Goal: Task Accomplishment & Management: Use online tool/utility

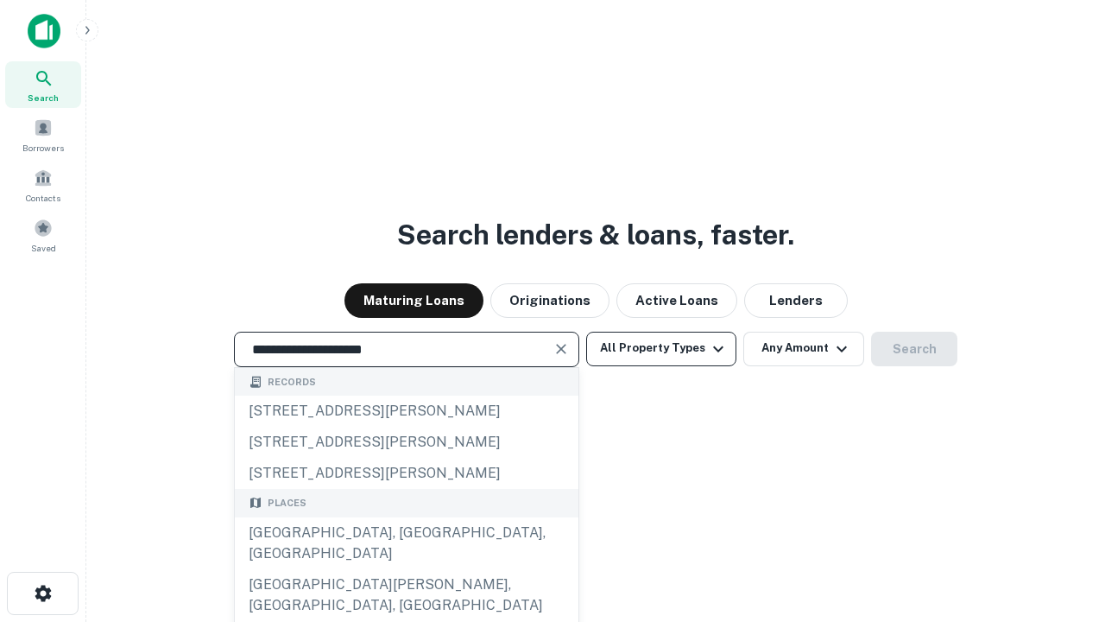
click at [406, 569] on div "[GEOGRAPHIC_DATA], [GEOGRAPHIC_DATA], [GEOGRAPHIC_DATA]" at bounding box center [407, 543] width 344 height 52
click at [661, 348] on button "All Property Types" at bounding box center [661, 349] width 150 height 35
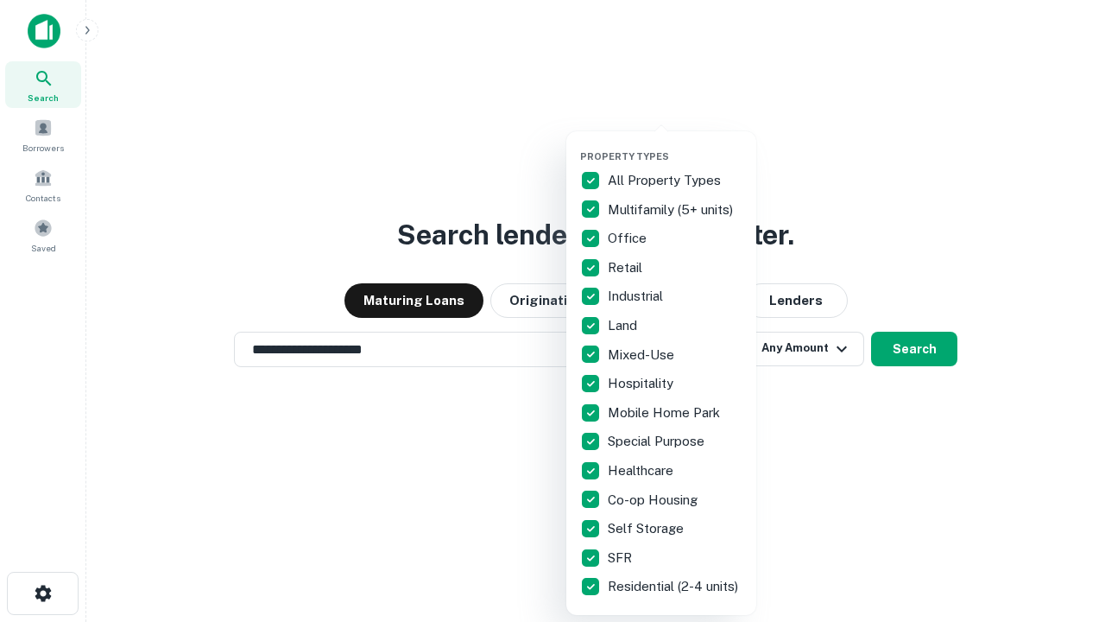
type input "**********"
click at [675, 145] on button "button" at bounding box center [675, 145] width 190 height 1
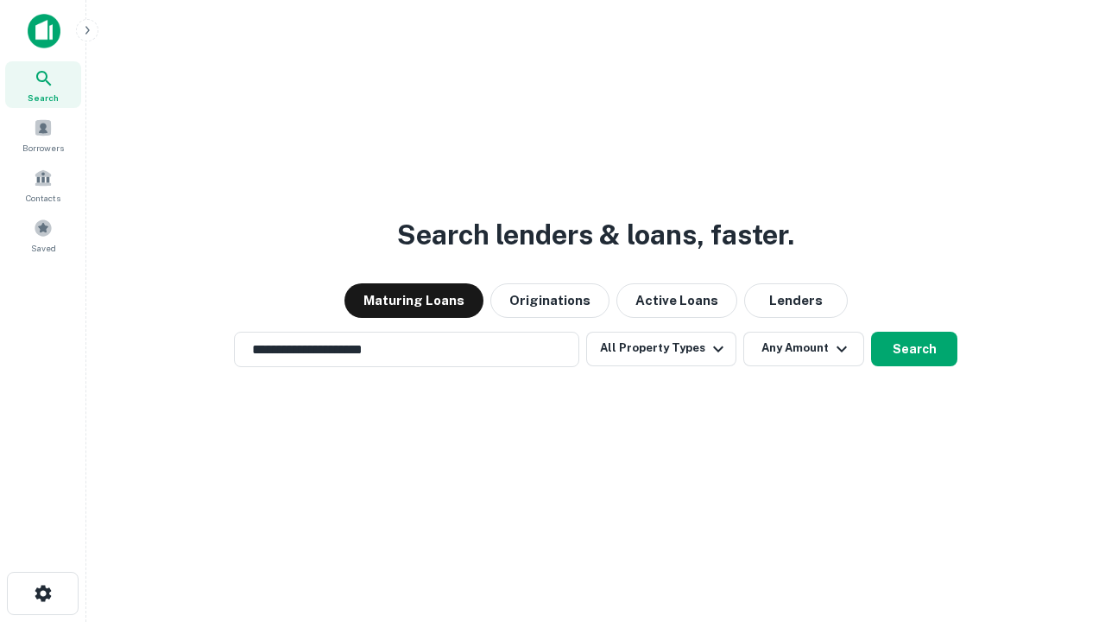
scroll to position [27, 0]
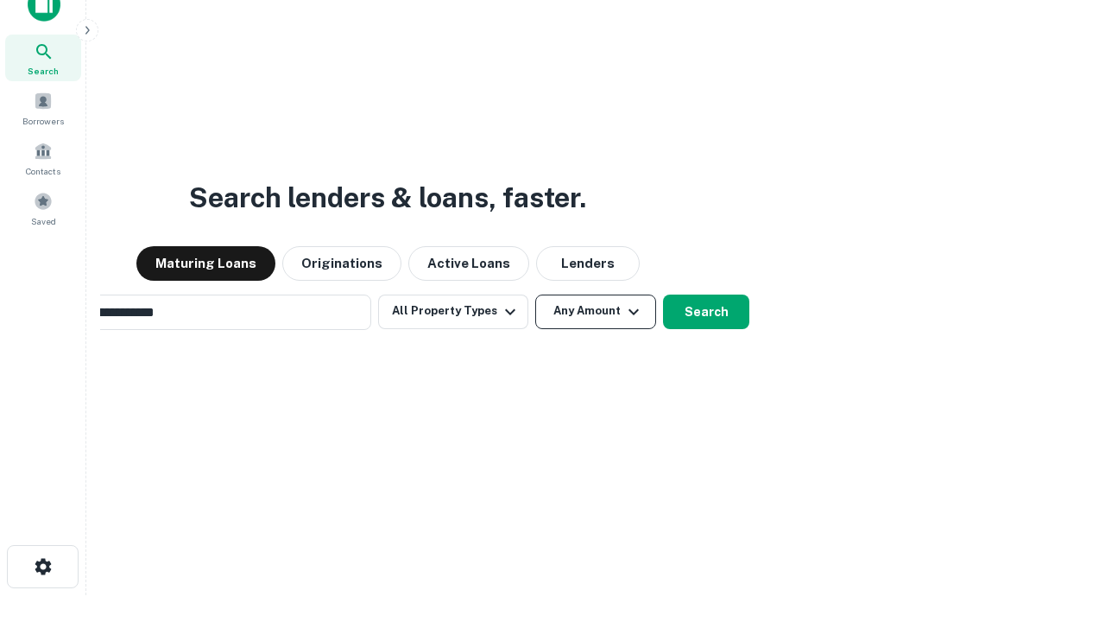
click at [535, 294] on button "Any Amount" at bounding box center [595, 311] width 121 height 35
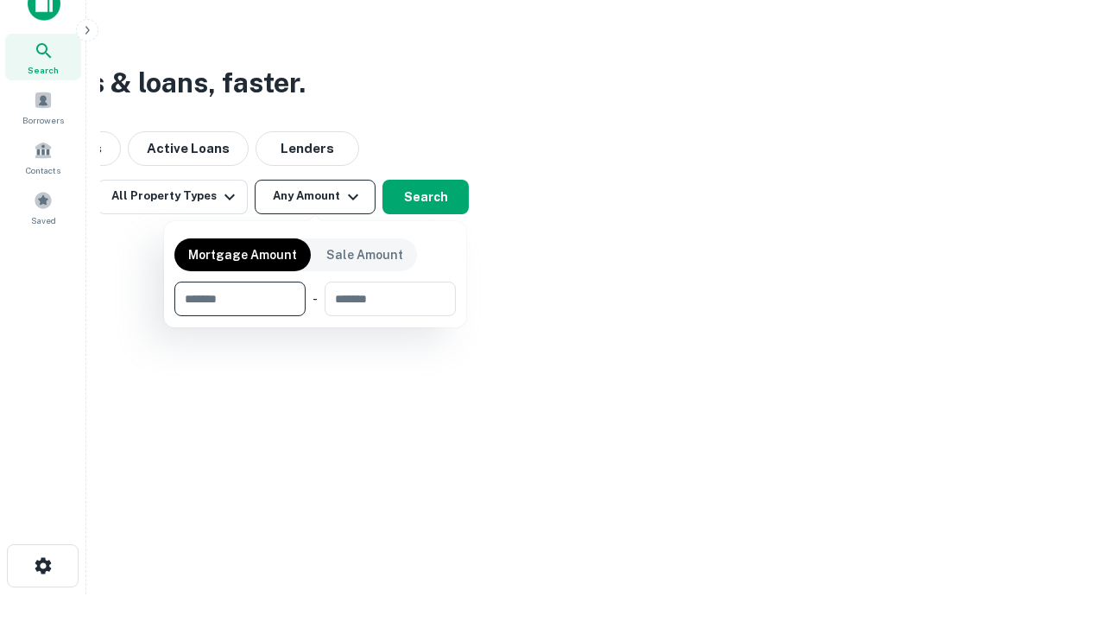
type input "*******"
click at [315, 316] on button "button" at bounding box center [315, 316] width 282 height 1
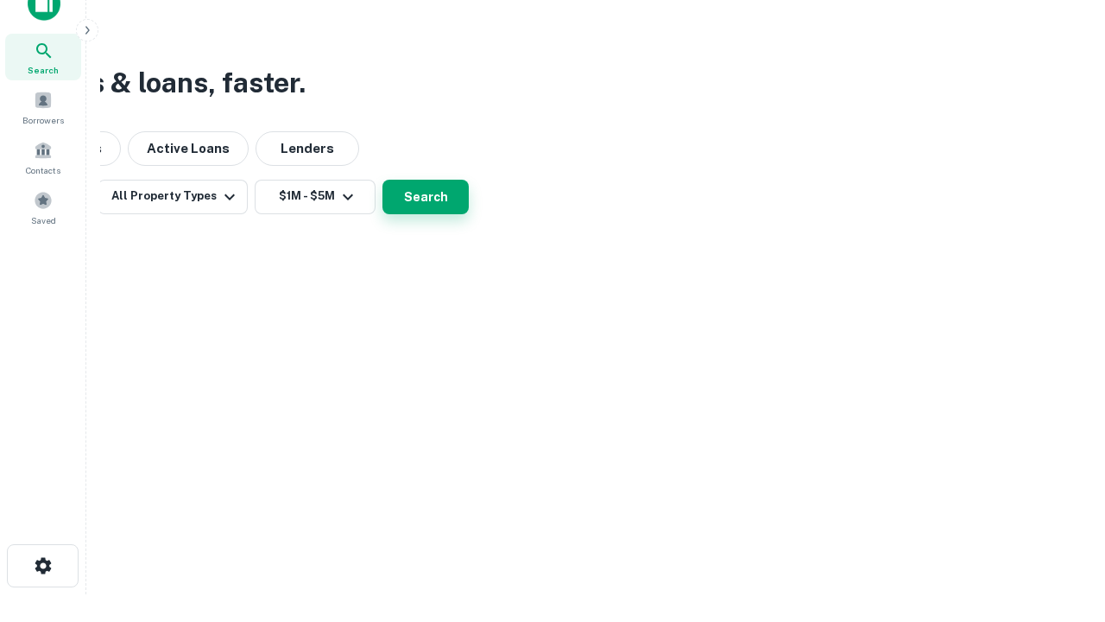
click at [469, 214] on button "Search" at bounding box center [426, 197] width 86 height 35
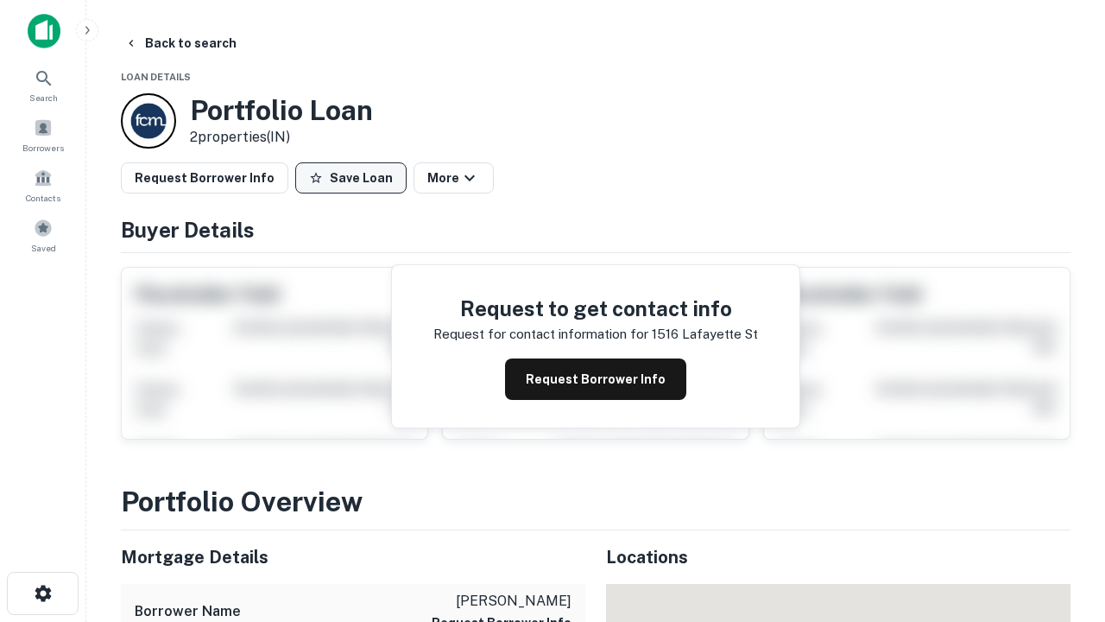
click at [351, 178] on button "Save Loan" at bounding box center [350, 177] width 111 height 31
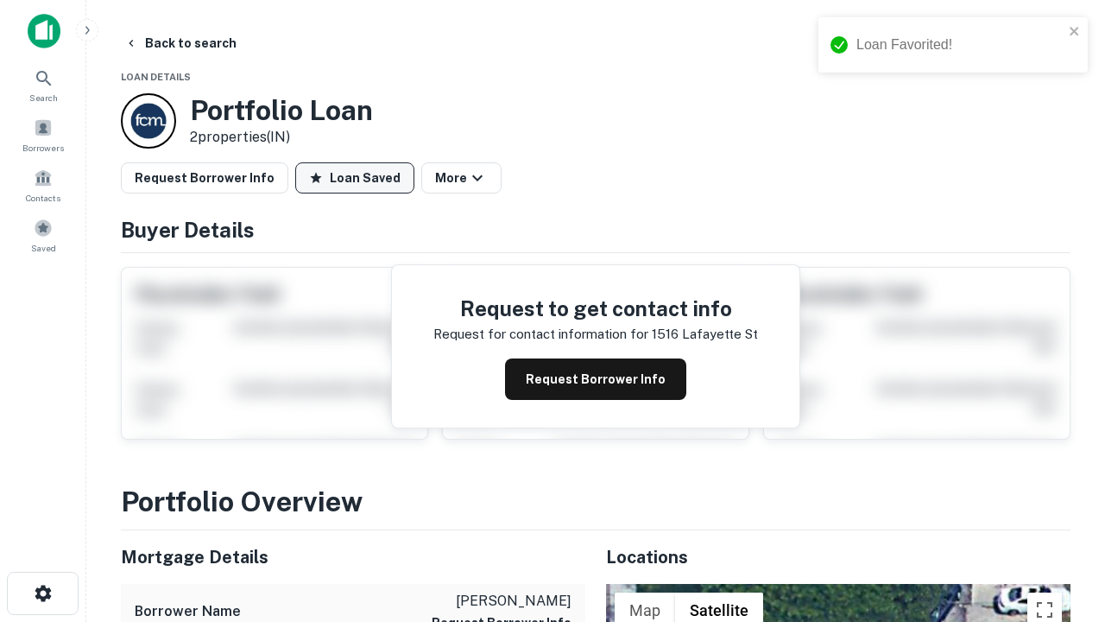
click at [355, 178] on button "Loan Saved" at bounding box center [354, 177] width 119 height 31
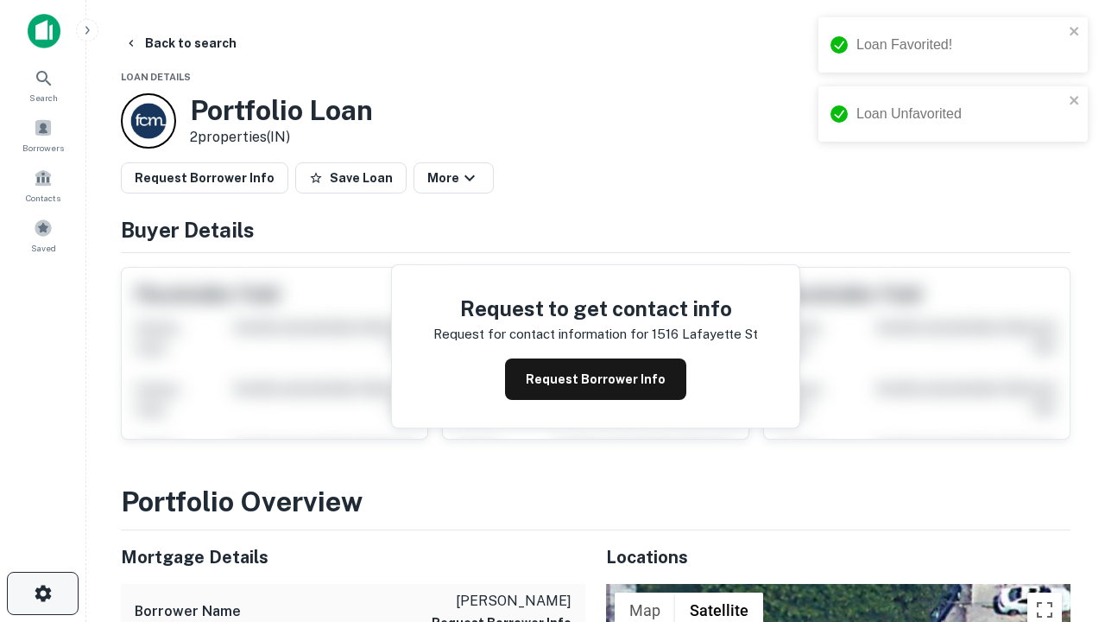
click at [42, 593] on icon "button" at bounding box center [43, 593] width 21 height 21
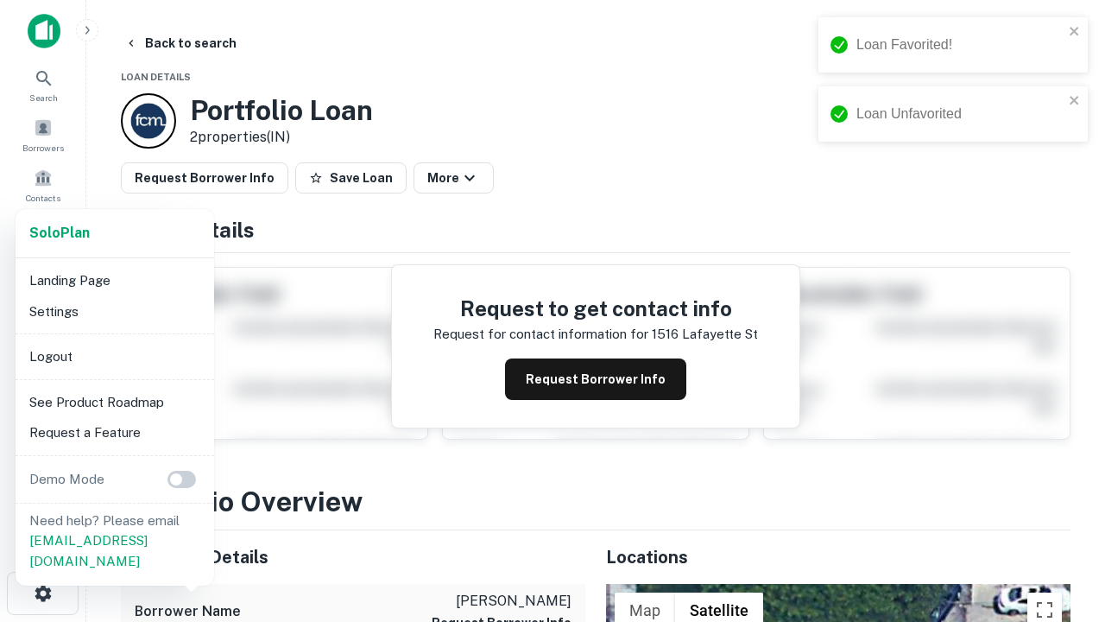
click at [114, 356] on li "Logout" at bounding box center [114, 356] width 185 height 31
